Goal: Task Accomplishment & Management: Manage account settings

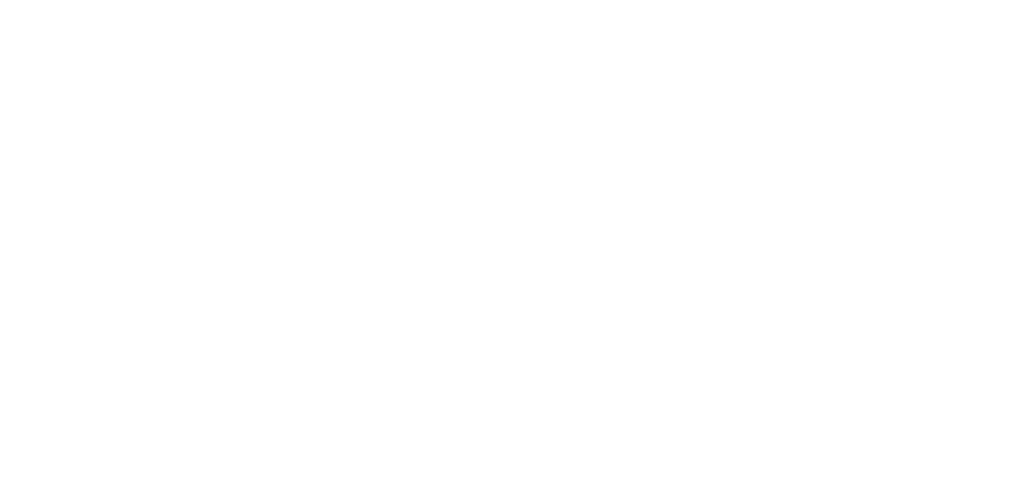
select select "*"
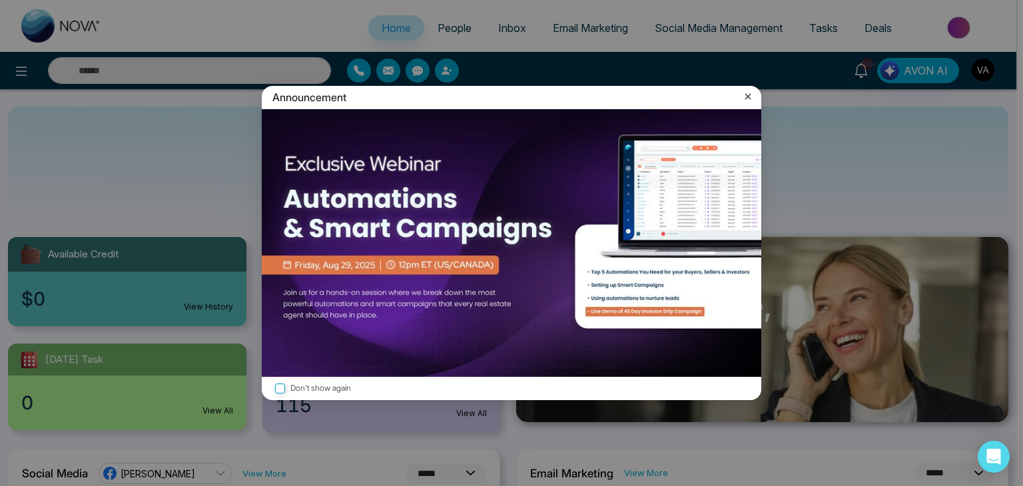
click at [743, 97] on icon at bounding box center [747, 96] width 13 height 13
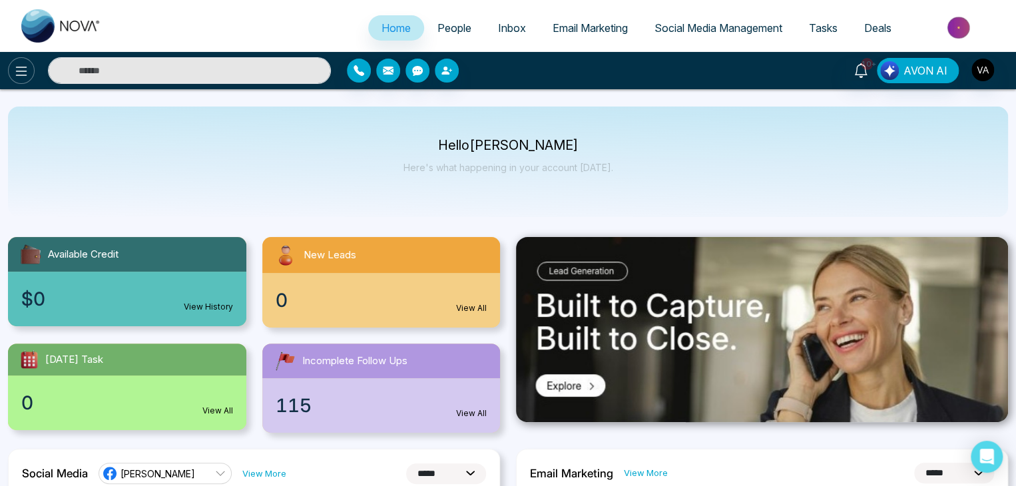
click at [15, 60] on button at bounding box center [21, 70] width 27 height 27
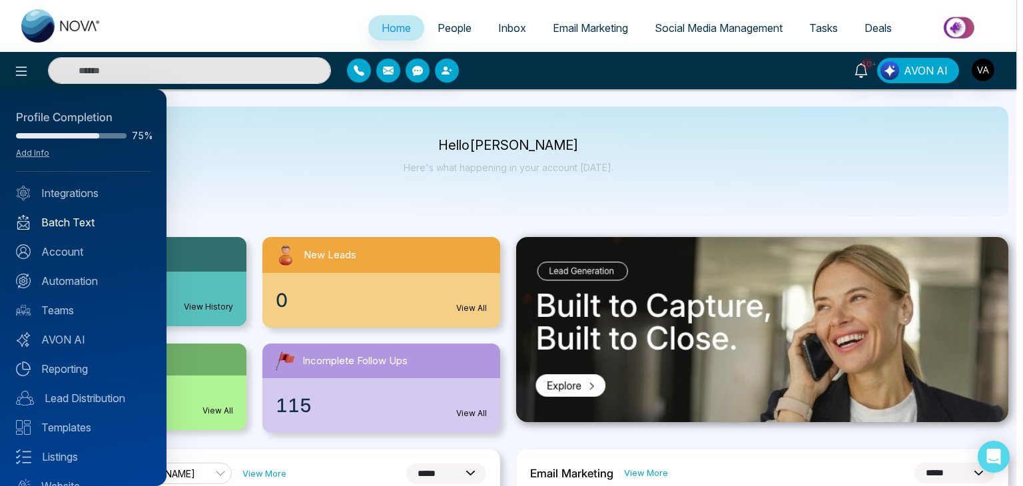
click at [91, 216] on link "Batch Text" at bounding box center [83, 222] width 135 height 16
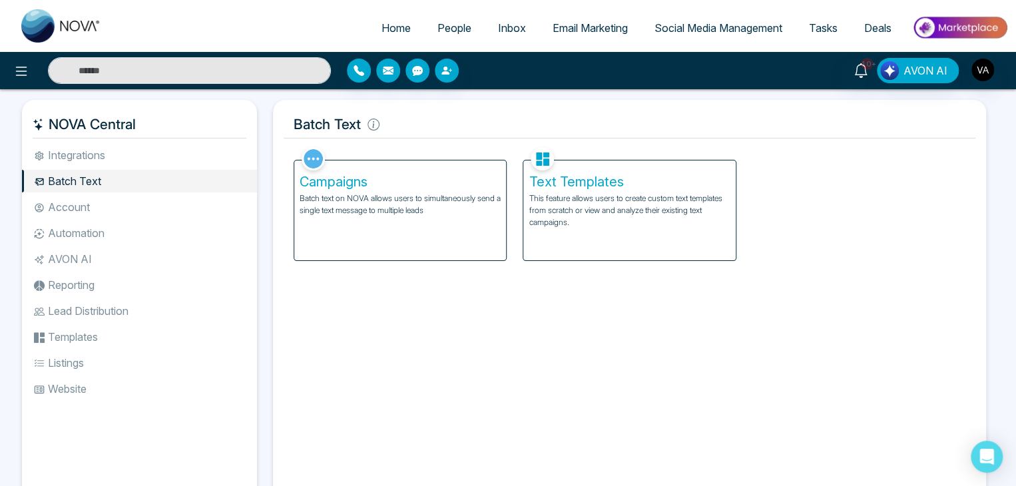
click at [418, 203] on p "Batch text on NOVA allows users to simultaneously send a single text message to…" at bounding box center [400, 204] width 201 height 24
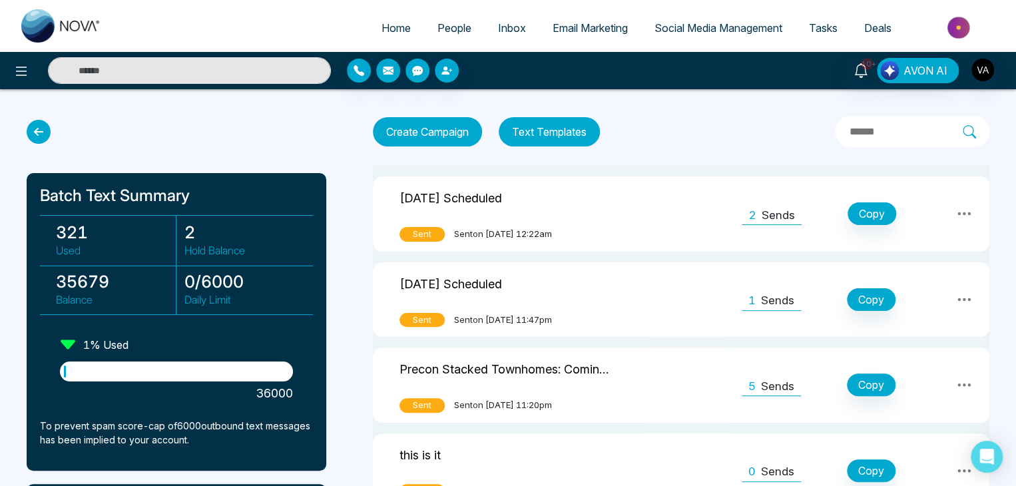
click at [91, 281] on h3 "35679" at bounding box center [116, 282] width 120 height 20
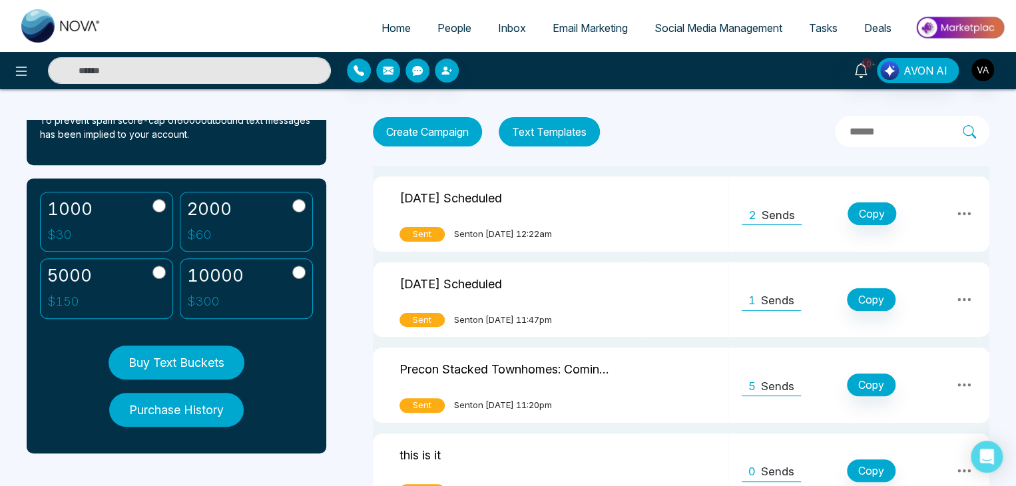
scroll to position [32, 0]
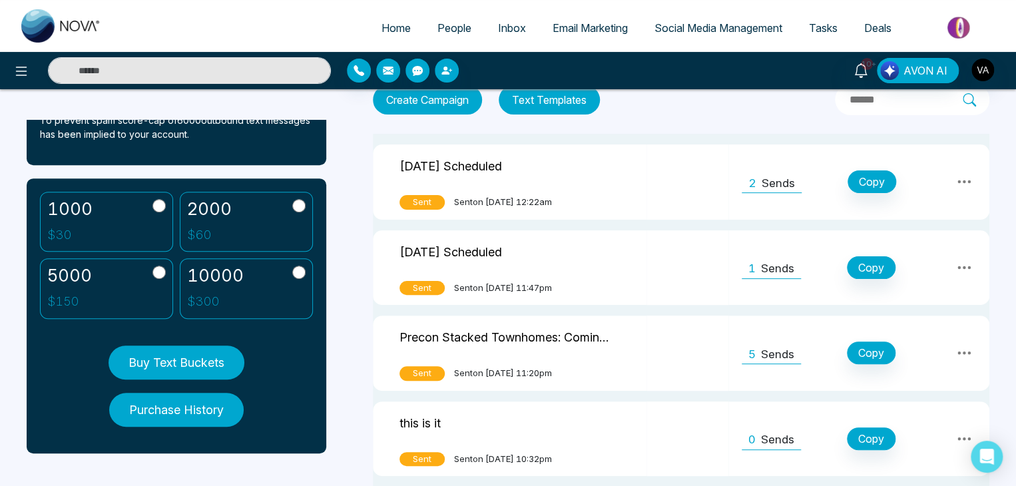
click at [195, 404] on button "Purchase History" at bounding box center [176, 410] width 135 height 34
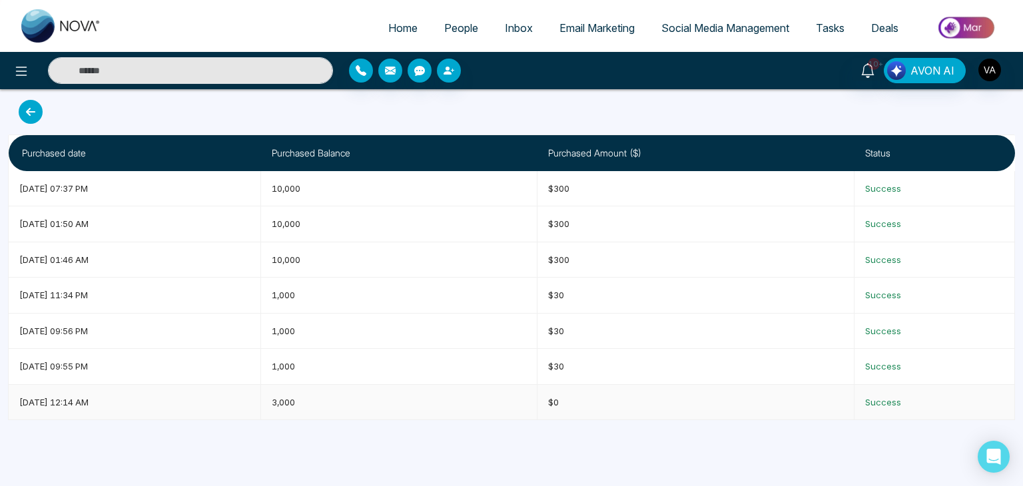
drag, startPoint x: 19, startPoint y: 397, endPoint x: 131, endPoint y: 404, distance: 111.5
click at [131, 404] on td "[DATE] 12:14 AM" at bounding box center [135, 402] width 252 height 35
click at [494, 111] on div at bounding box center [511, 112] width 1007 height 24
click at [89, 403] on span "[DATE] 12:14 AM" at bounding box center [53, 402] width 69 height 11
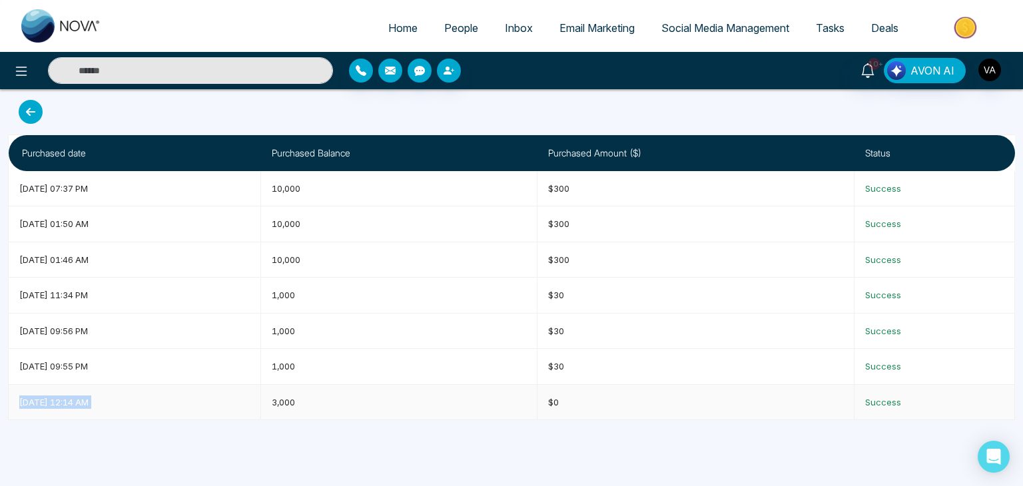
click at [89, 403] on span "[DATE] 12:14 AM" at bounding box center [53, 402] width 69 height 11
click at [75, 366] on span "[DATE] 09:55 PM" at bounding box center [53, 366] width 69 height 11
click at [494, 101] on div at bounding box center [511, 112] width 1007 height 24
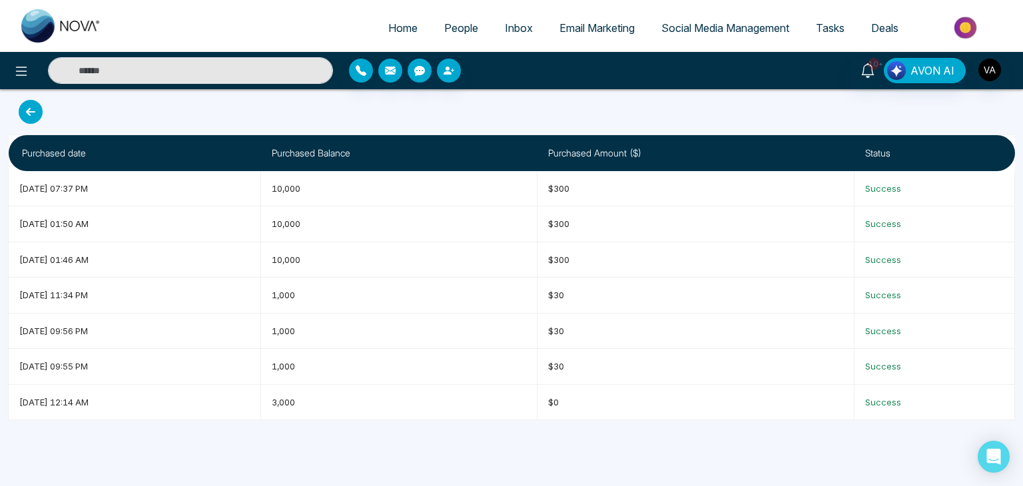
click at [494, 101] on div at bounding box center [511, 112] width 1007 height 24
click at [454, 27] on span "People" at bounding box center [461, 27] width 34 height 13
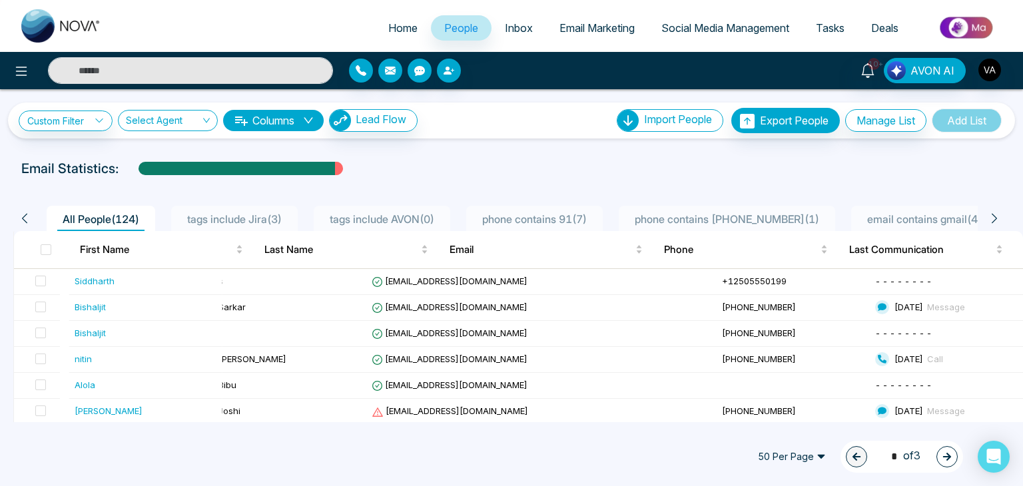
click at [533, 165] on div "Email Statistics:" at bounding box center [511, 169] width 980 height 20
click at [515, 170] on div "Email Statistics:" at bounding box center [511, 169] width 980 height 20
click at [581, 162] on div "Email Statistics:" at bounding box center [511, 169] width 980 height 20
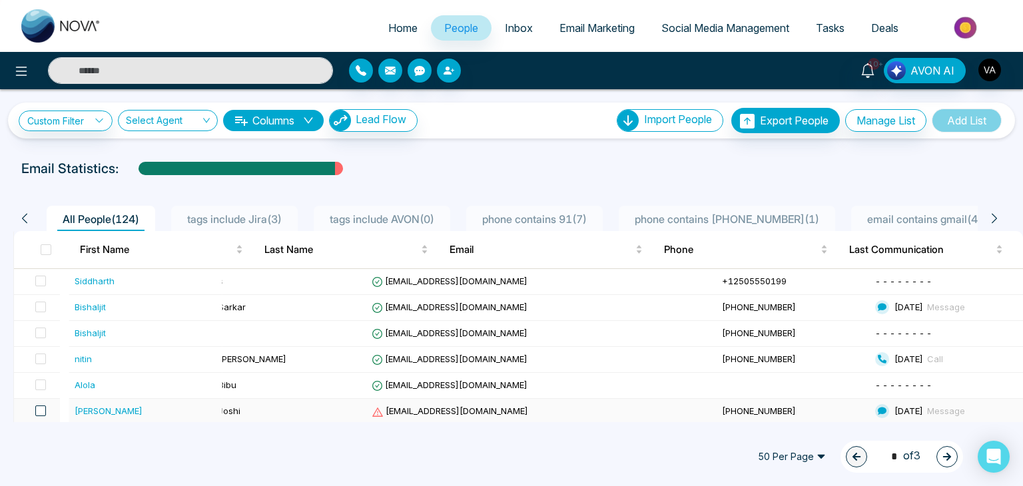
click at [43, 408] on span at bounding box center [40, 411] width 11 height 11
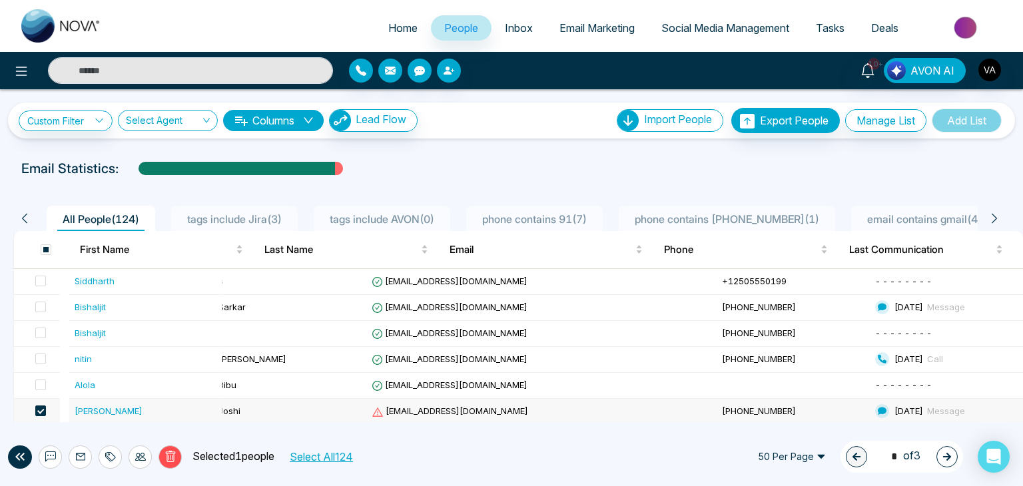
click at [440, 456] on div "Delete Selected 1 people Select All 124 50 Per Page 1 * of 3" at bounding box center [511, 457] width 1023 height 59
click at [567, 167] on div "Email Statistics:" at bounding box center [511, 169] width 980 height 20
click at [717, 17] on link "Social Media Management" at bounding box center [725, 27] width 155 height 25
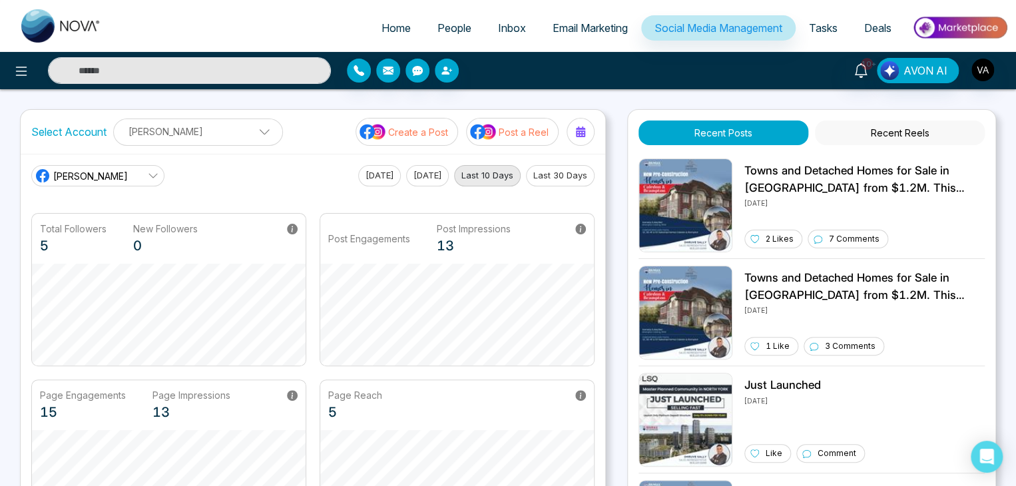
click at [778, 101] on div "Home People Inbox Email Marketing Social Media Management Tasks Deals 10+ AVON …" at bounding box center [508, 450] width 1016 height 901
